Goal: Navigation & Orientation: Find specific page/section

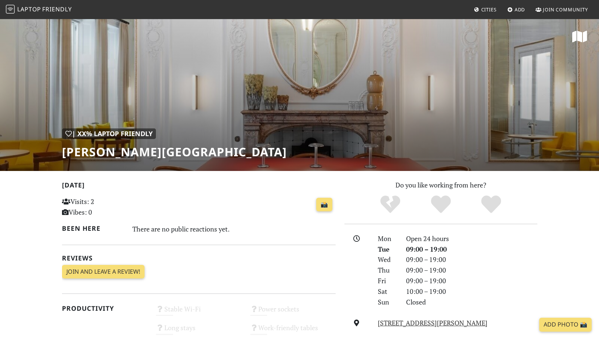
scroll to position [9, 0]
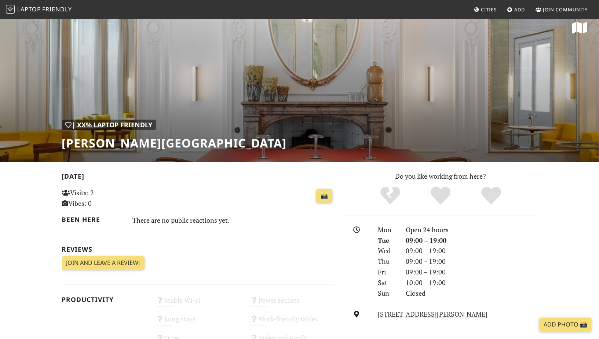
click at [200, 126] on div "| XX% Laptop Friendly Cromwell Place Café" at bounding box center [299, 86] width 599 height 153
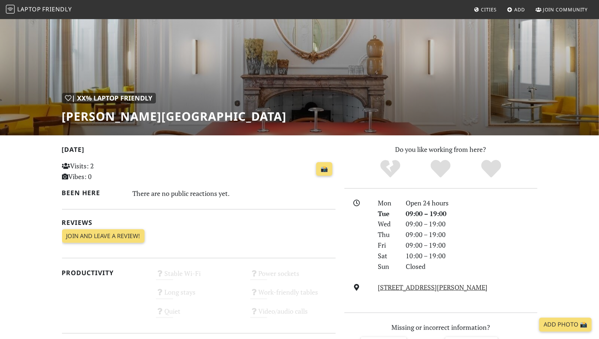
scroll to position [40, 0]
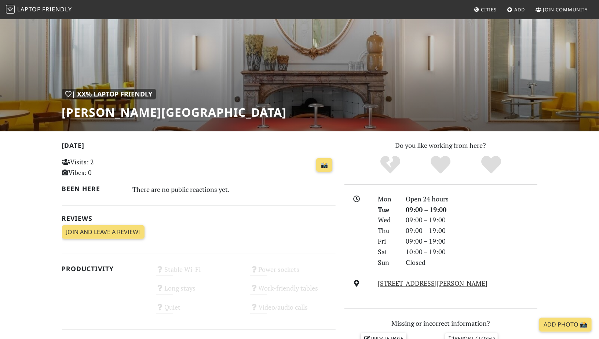
click at [55, 8] on span "Friendly" at bounding box center [56, 9] width 29 height 8
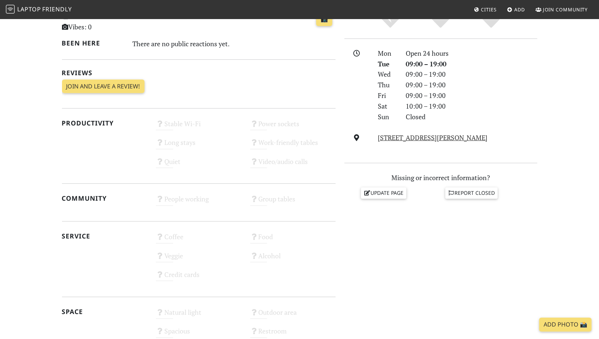
scroll to position [316, 0]
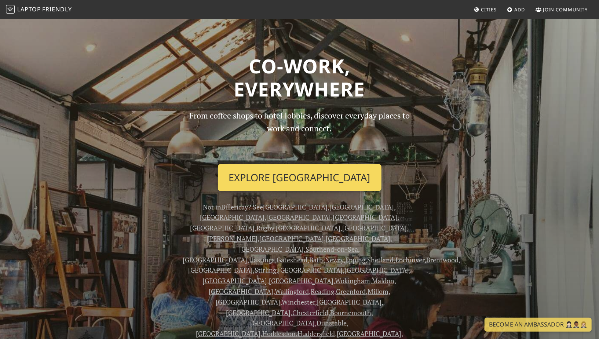
click at [283, 164] on link "Explore Billericay" at bounding box center [300, 177] width 164 height 27
